Goal: Communication & Community: Answer question/provide support

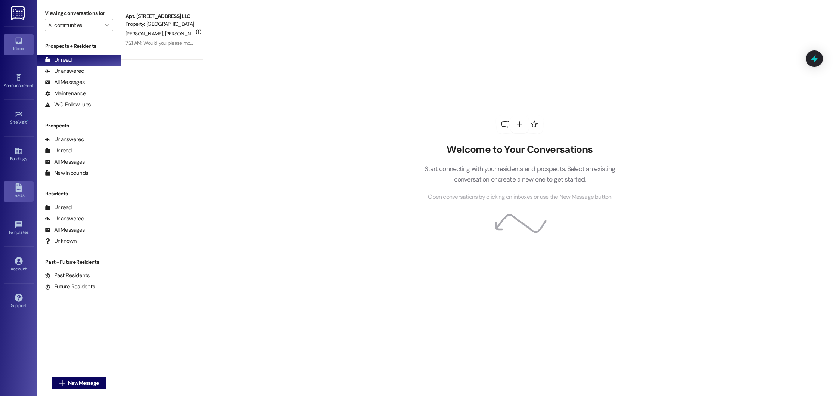
click at [11, 188] on link "Leads" at bounding box center [19, 191] width 30 height 20
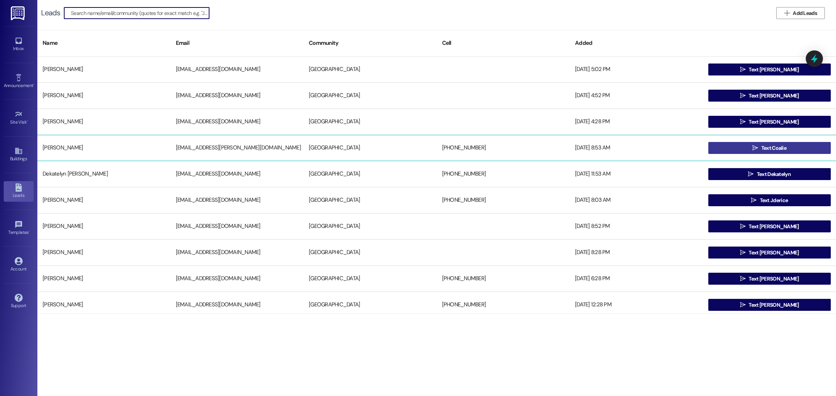
click at [727, 148] on button " Text Coalie" at bounding box center [769, 148] width 123 height 12
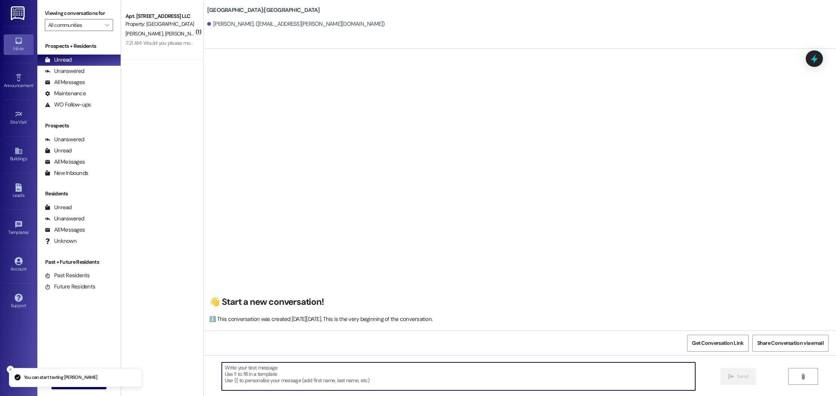
click at [363, 372] on textarea at bounding box center [459, 376] width 474 height 28
paste textarea "Good morning! This is Summer from [GEOGRAPHIC_DATA]. I saw that you’re interest…"
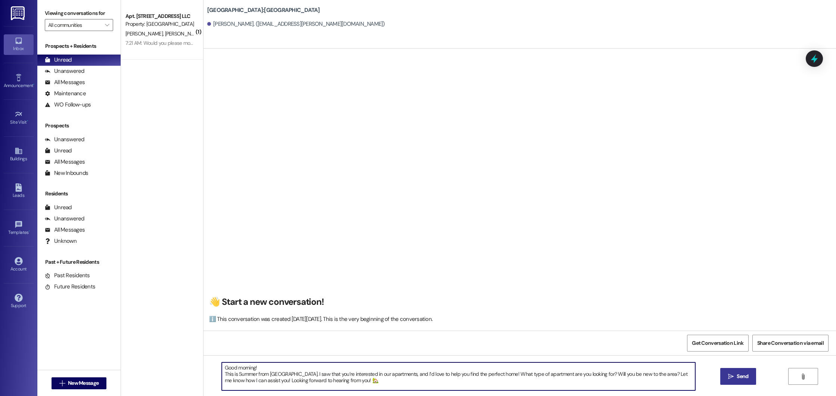
type textarea "Good morning! This is Summer from [GEOGRAPHIC_DATA]. I saw that you’re interest…"
click at [737, 375] on span "Send" at bounding box center [742, 376] width 12 height 8
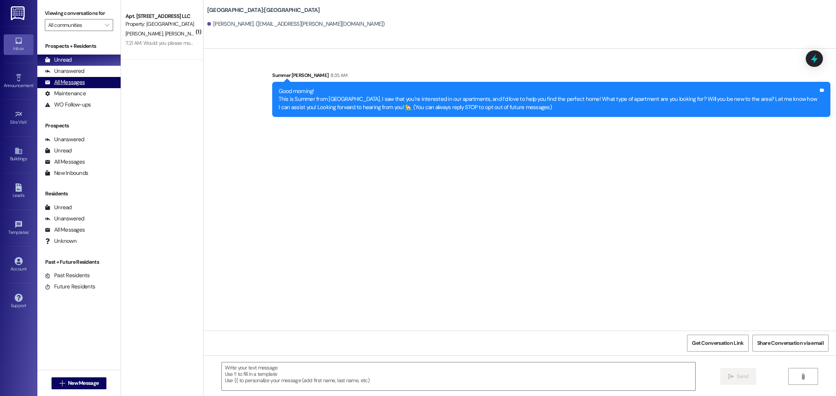
click at [65, 87] on div "All Messages (undefined)" at bounding box center [78, 82] width 83 height 11
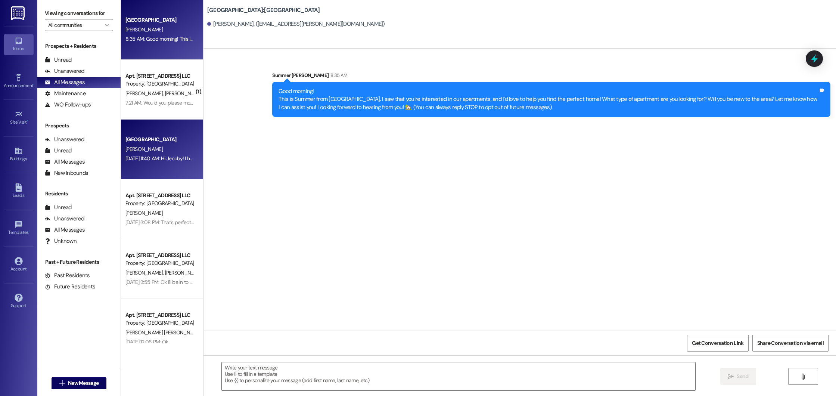
click at [167, 147] on div "[PERSON_NAME]" at bounding box center [160, 148] width 71 height 9
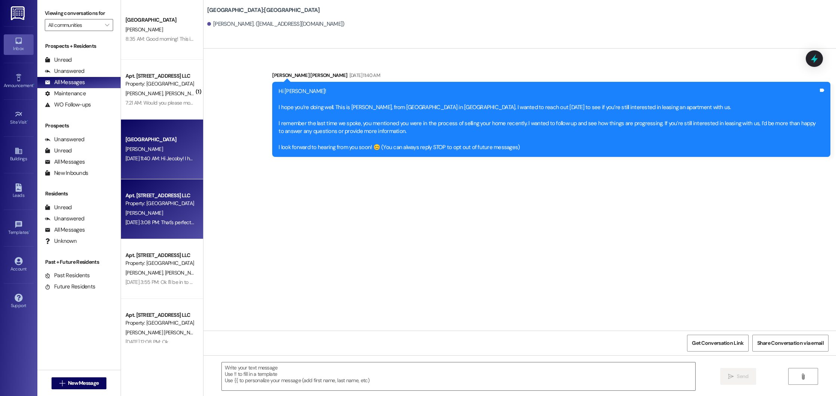
click at [177, 210] on div "[PERSON_NAME]" at bounding box center [160, 212] width 71 height 9
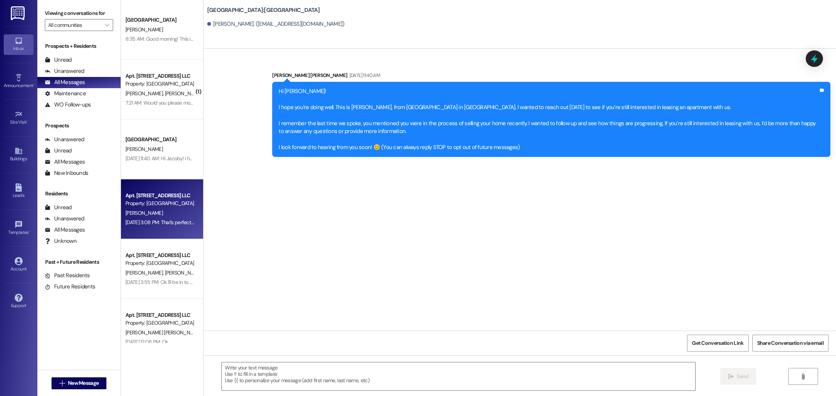
scroll to position [778, 0]
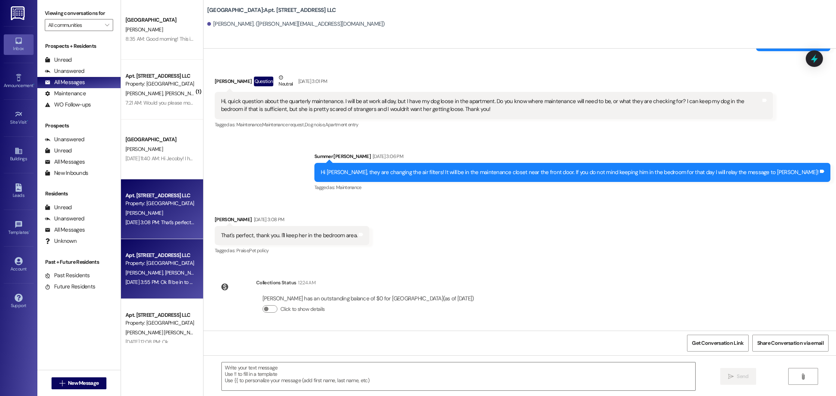
click at [175, 261] on div "Property: [GEOGRAPHIC_DATA]" at bounding box center [159, 263] width 69 height 8
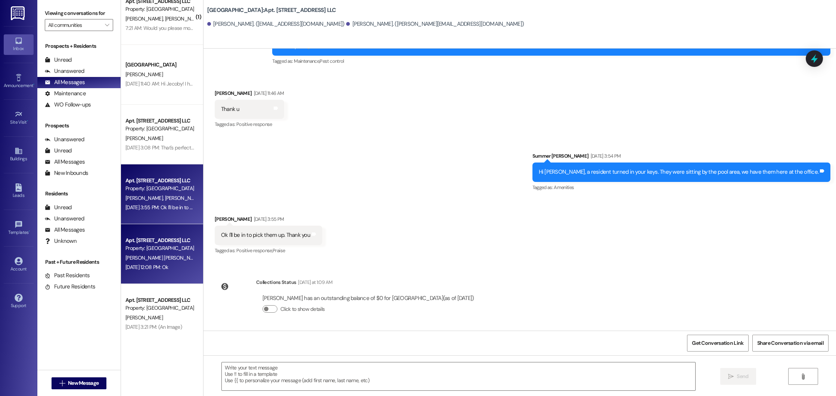
scroll to position [75, 0]
click at [168, 267] on div "[DATE] 12:08 PM: Ok [DATE] 12:08 PM: Ok" at bounding box center [146, 266] width 43 height 7
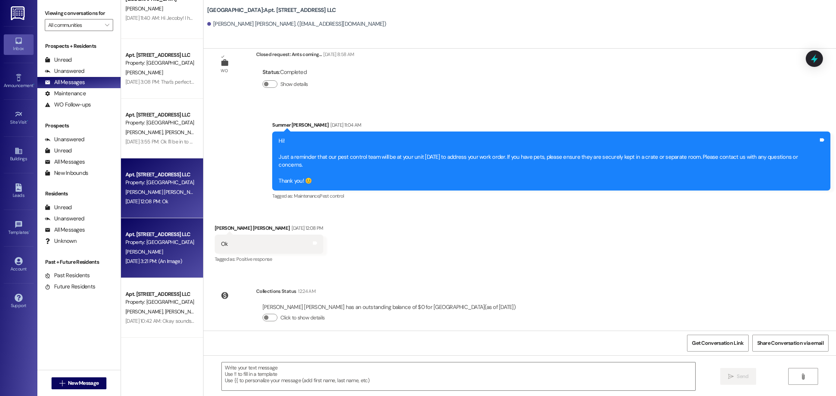
scroll to position [149, 0]
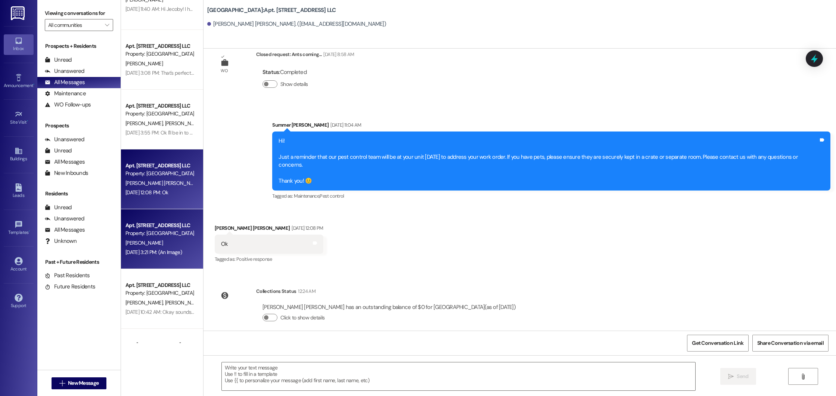
click at [159, 244] on div "[PERSON_NAME]" at bounding box center [160, 242] width 71 height 9
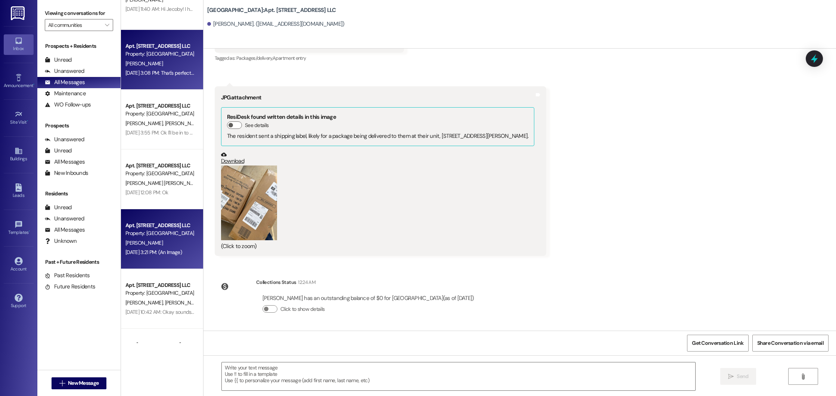
scroll to position [0, 0]
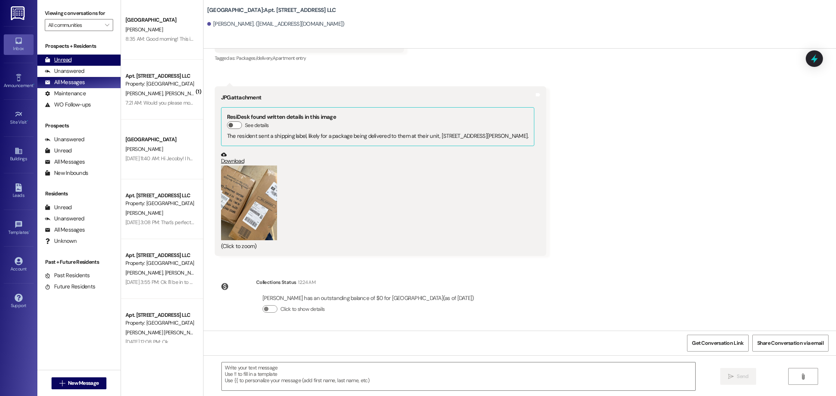
click at [89, 64] on div "Unread (0)" at bounding box center [78, 59] width 83 height 11
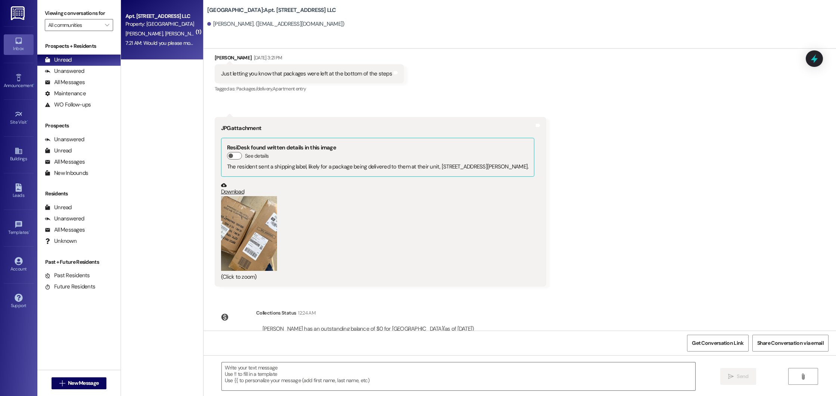
scroll to position [21912, 0]
